Goal: Find specific fact: Find specific page/section

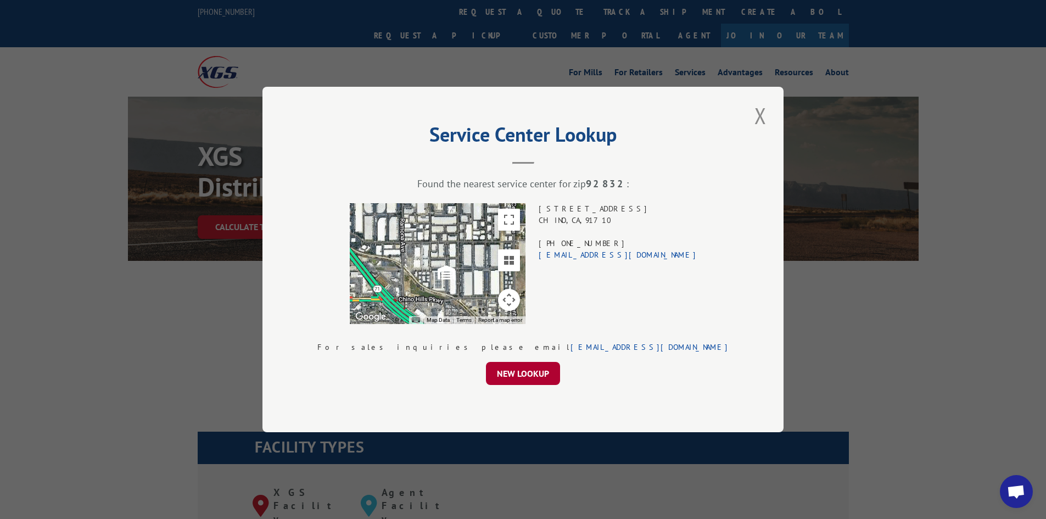
scroll to position [1230, 0]
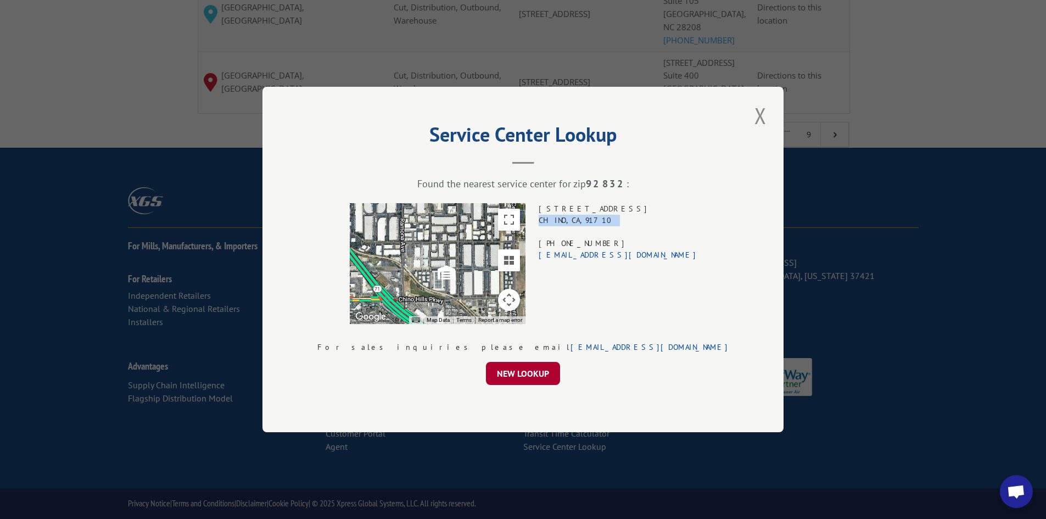
click at [493, 364] on button "NEW LOOKUP" at bounding box center [523, 373] width 74 height 23
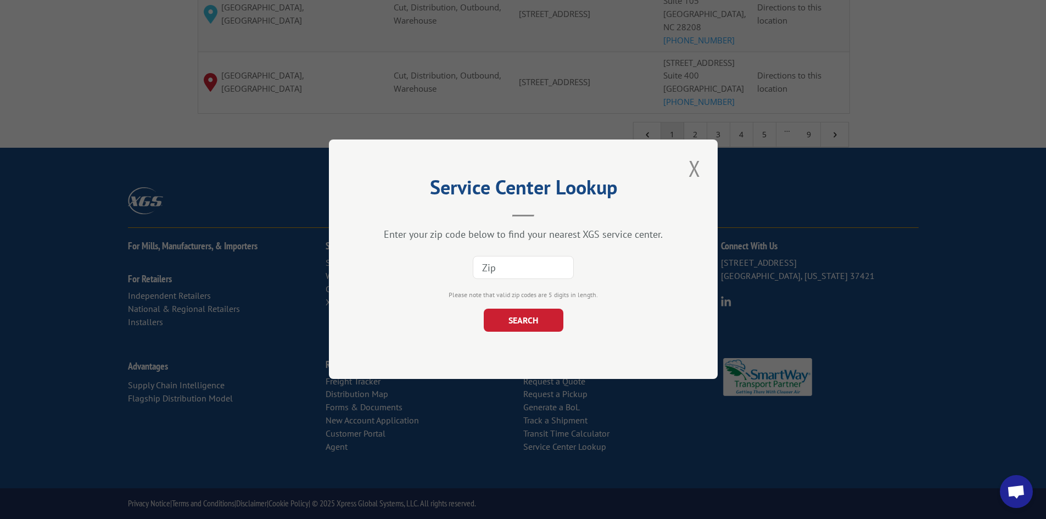
paste input "93940"
click at [492, 262] on input at bounding box center [523, 268] width 101 height 23
type input "93940"
click at [505, 319] on button "SEARCH" at bounding box center [523, 320] width 80 height 23
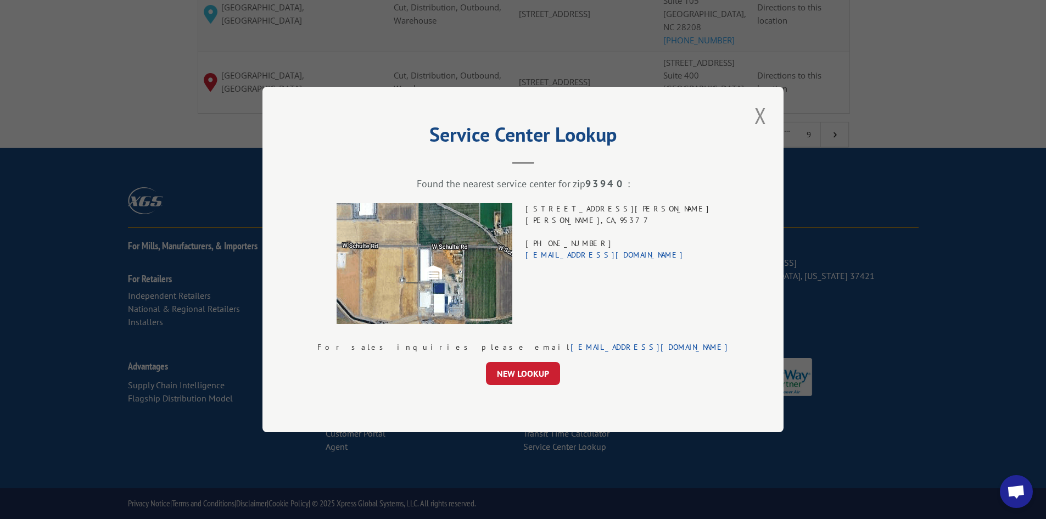
click at [617, 208] on div "[STREET_ADDRESS][PERSON_NAME] (209) 831-3488 [EMAIL_ADDRESS][DOMAIN_NAME]" at bounding box center [618, 263] width 185 height 121
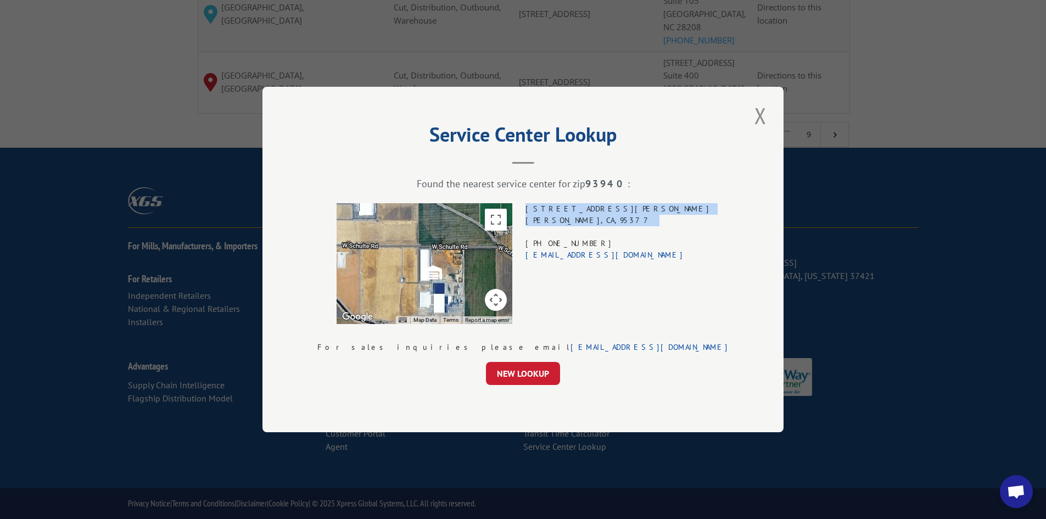
drag, startPoint x: 617, startPoint y: 208, endPoint x: 618, endPoint y: 218, distance: 9.5
click at [618, 218] on div "[STREET_ADDRESS][PERSON_NAME] (209) 831-3488 [EMAIL_ADDRESS][DOMAIN_NAME]" at bounding box center [618, 263] width 185 height 121
copy div "[STREET_ADDRESS][PERSON_NAME]"
click at [505, 370] on button "NEW LOOKUP" at bounding box center [523, 373] width 74 height 23
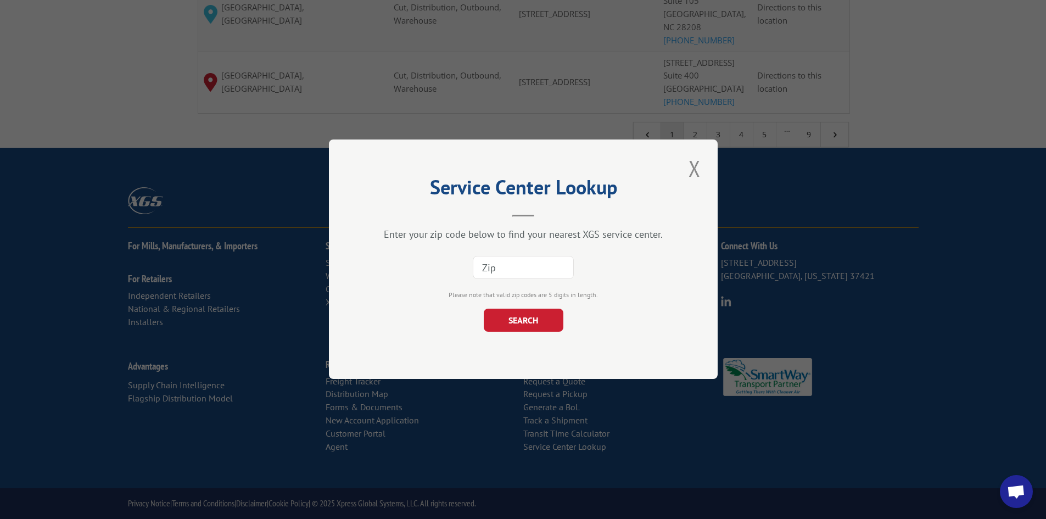
click at [503, 275] on input at bounding box center [523, 268] width 101 height 23
paste input "93940"
type input "93940"
click at [504, 323] on button "SEARCH" at bounding box center [523, 320] width 80 height 23
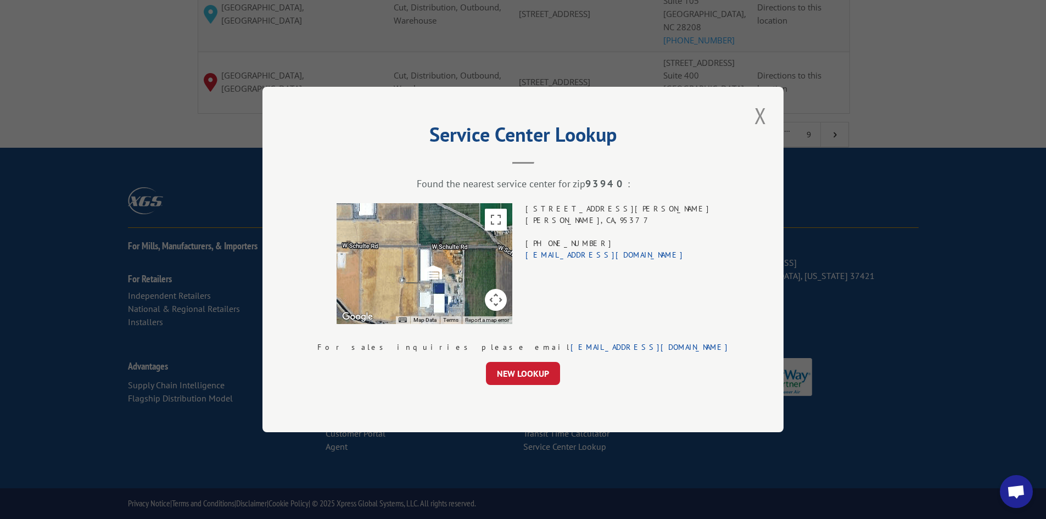
click at [588, 210] on div "[STREET_ADDRESS][PERSON_NAME] (209) 831-3488 [EMAIL_ADDRESS][DOMAIN_NAME]" at bounding box center [618, 263] width 185 height 121
drag, startPoint x: 588, startPoint y: 210, endPoint x: 591, endPoint y: 220, distance: 9.9
click at [591, 220] on div "[STREET_ADDRESS][PERSON_NAME] (209) 831-3488 [EMAIL_ADDRESS][DOMAIN_NAME]" at bounding box center [618, 263] width 185 height 121
copy div "[STREET_ADDRESS][PERSON_NAME]"
